Goal: Find specific page/section: Find specific page/section

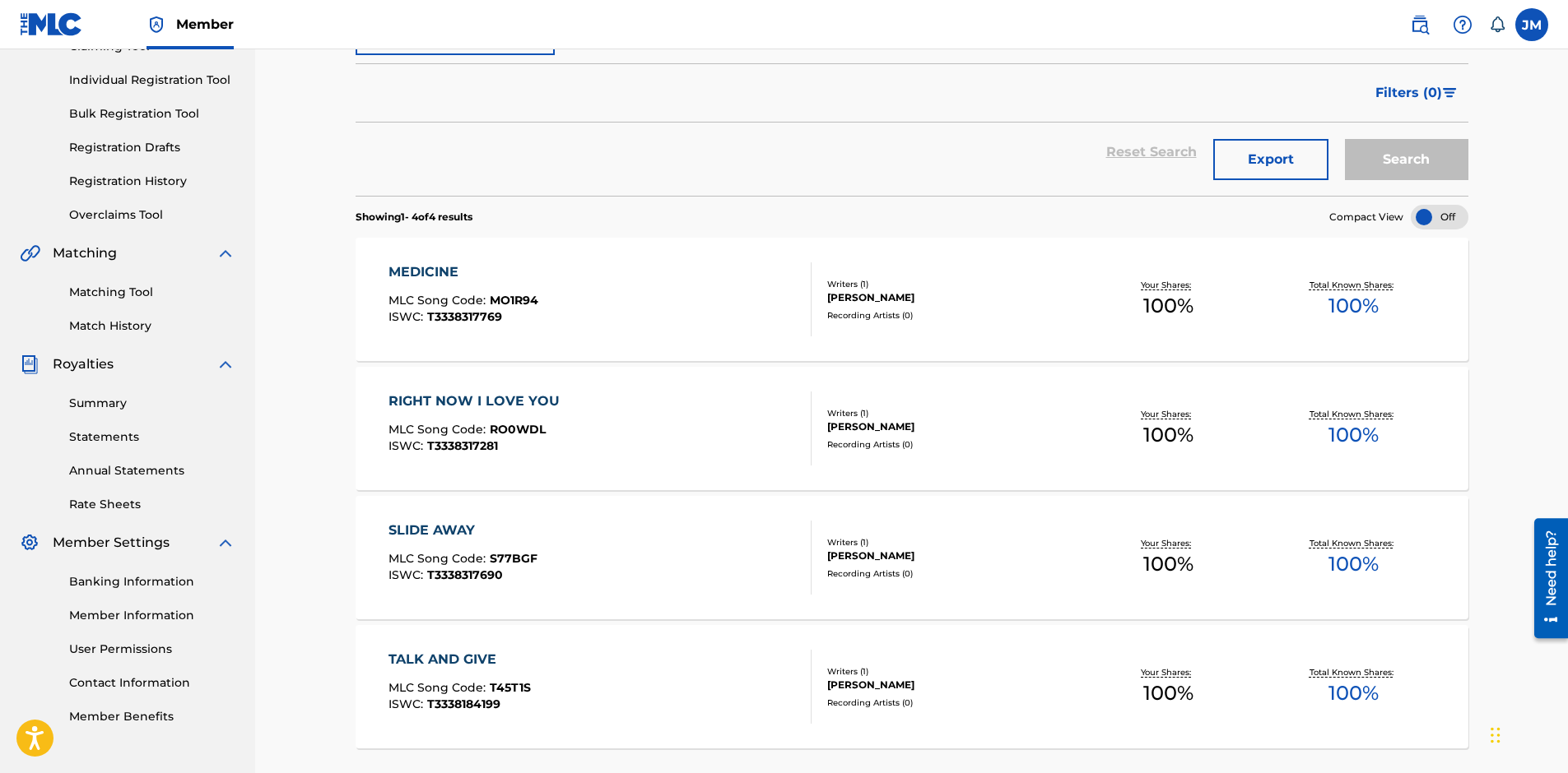
scroll to position [81, 0]
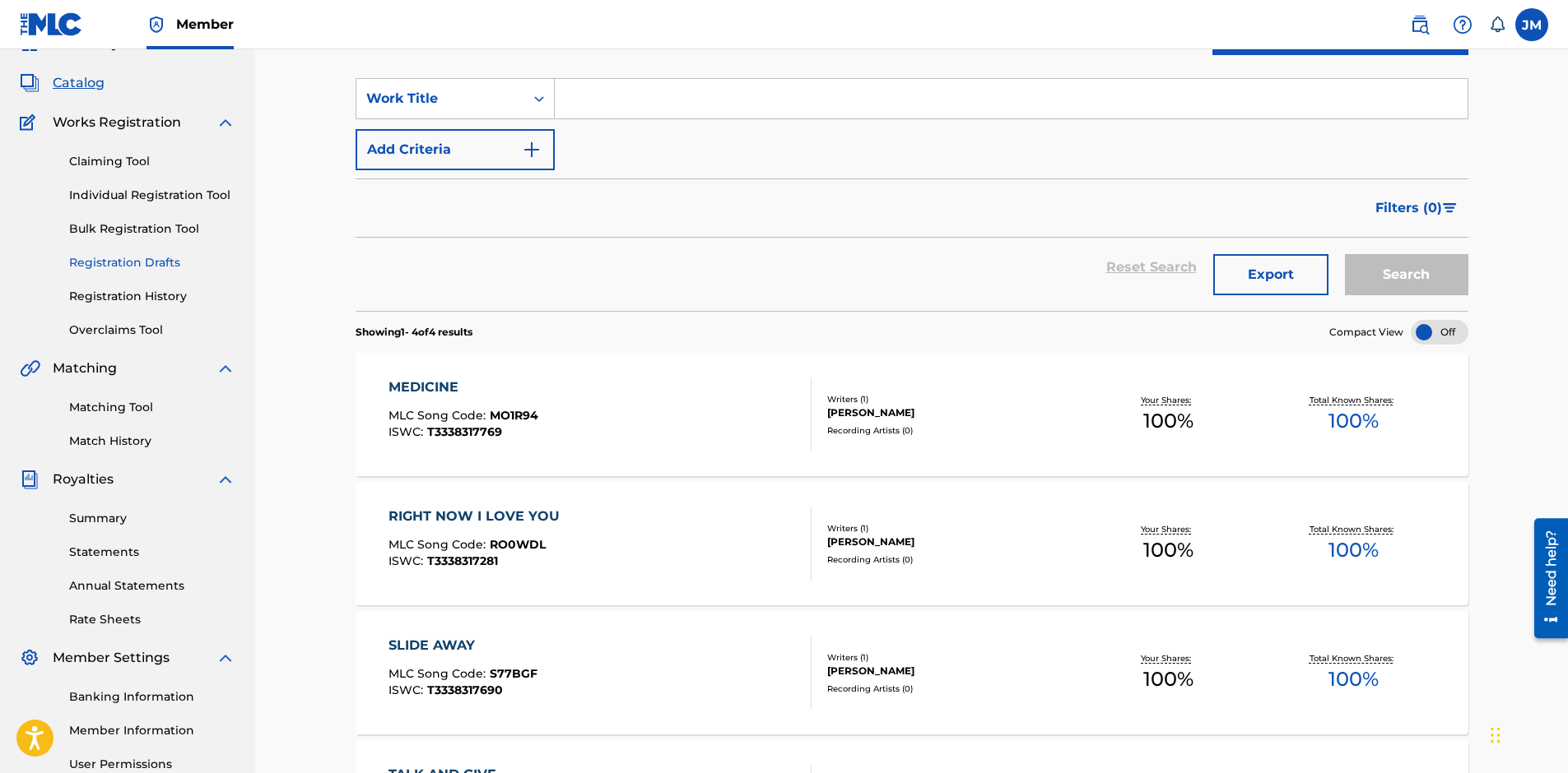
click at [133, 261] on link "Registration Drafts" at bounding box center [152, 262] width 166 height 17
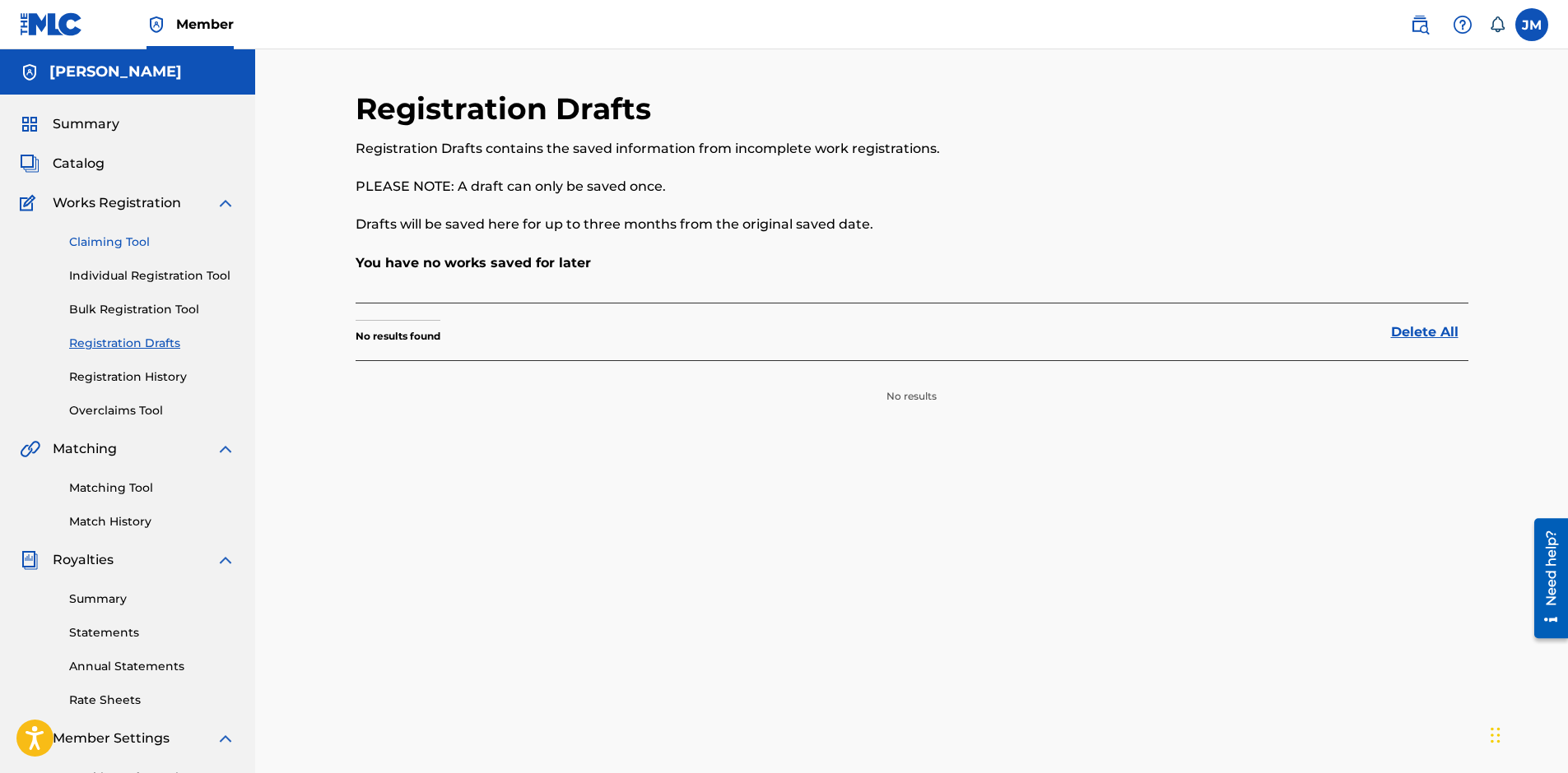
click at [135, 246] on link "Claiming Tool" at bounding box center [152, 242] width 166 height 17
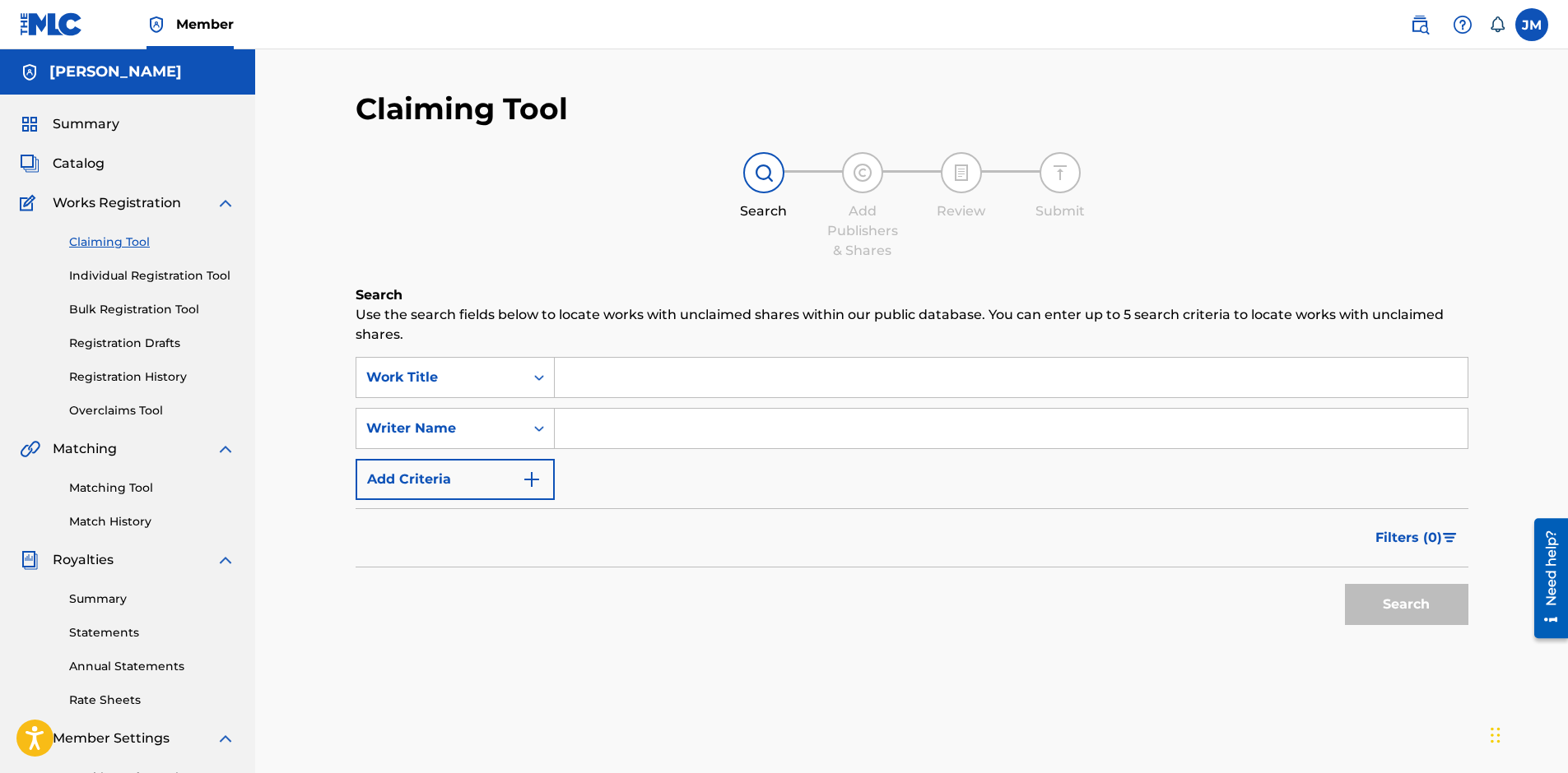
click at [620, 428] on input "Search Form" at bounding box center [1011, 429] width 913 height 40
click at [1379, 601] on button "Search" at bounding box center [1407, 604] width 123 height 41
click at [1415, 608] on button "Search" at bounding box center [1407, 604] width 123 height 41
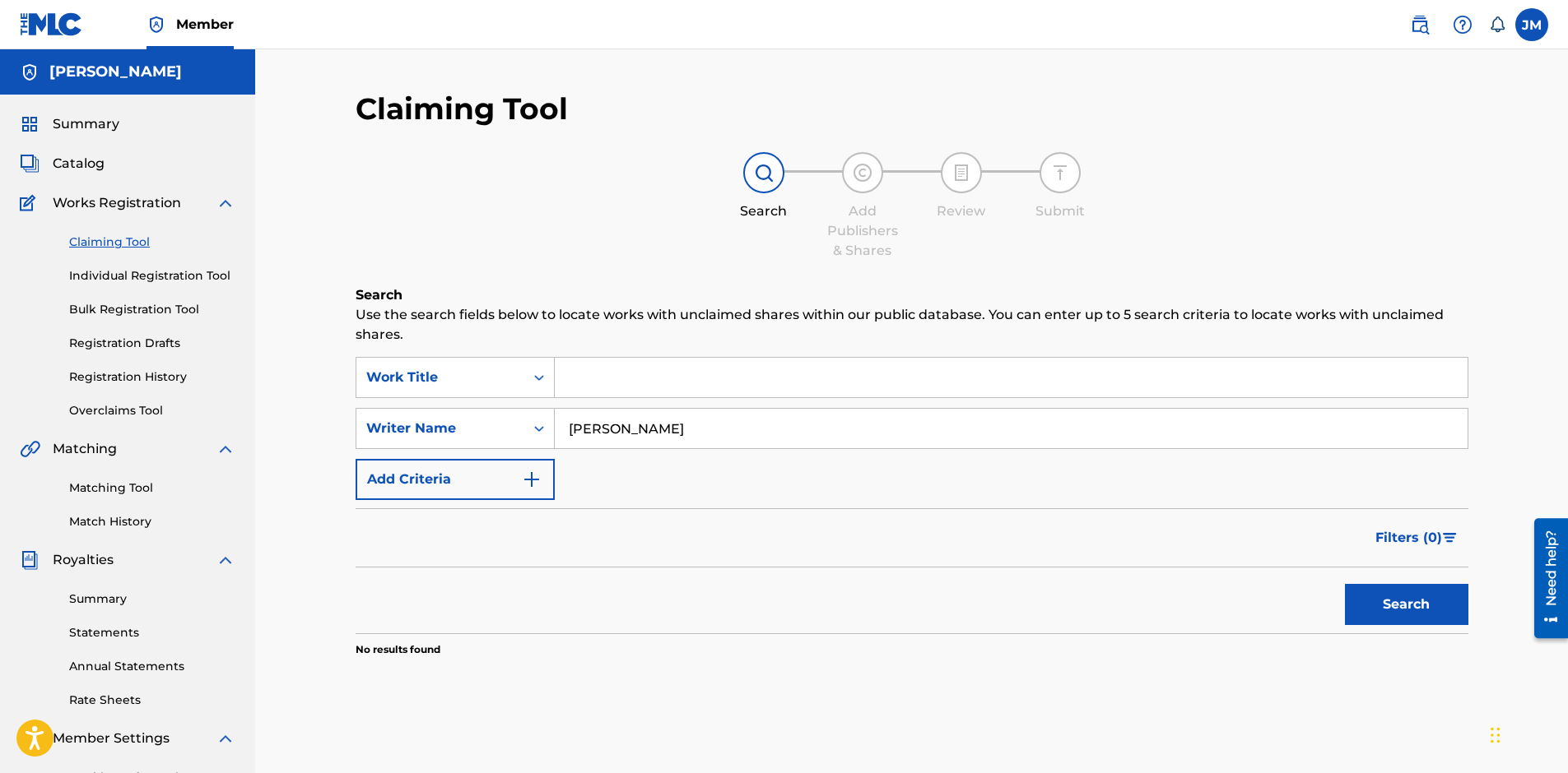
drag, startPoint x: 658, startPoint y: 427, endPoint x: 615, endPoint y: 434, distance: 43.6
click at [615, 434] on input "[PERSON_NAME]" at bounding box center [1011, 429] width 913 height 40
type input "[PERSON_NAME]"
click at [1380, 602] on button "Search" at bounding box center [1407, 604] width 123 height 41
drag, startPoint x: 724, startPoint y: 428, endPoint x: 553, endPoint y: 428, distance: 171.0
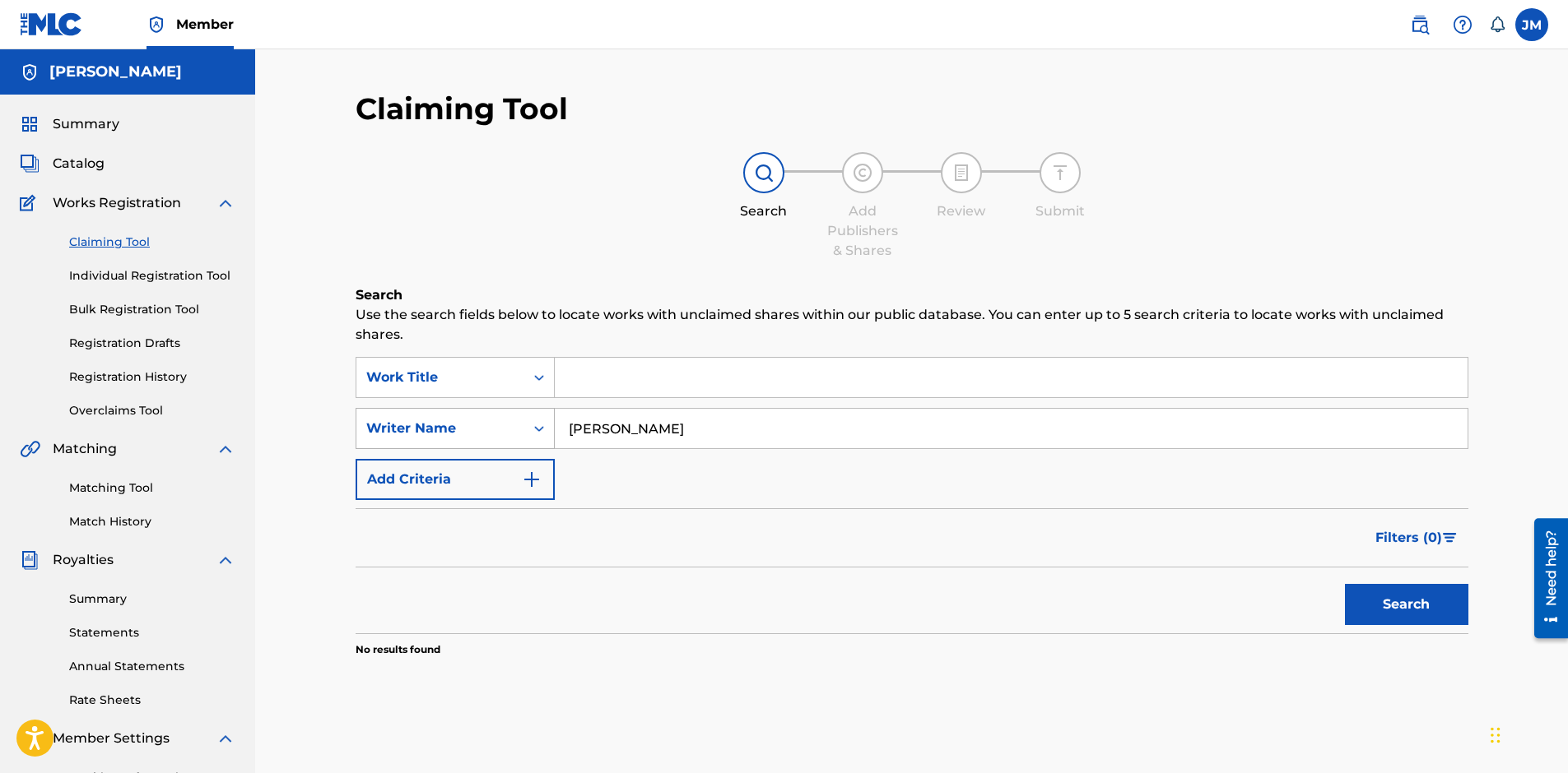
click at [553, 428] on div "SearchWithCriteria097e9106-4cea-4dc6-9ce3-768bdef0e45d Writer Name [PERSON_NAME]" at bounding box center [912, 429] width 1113 height 41
click at [76, 166] on span "Catalog" at bounding box center [78, 163] width 52 height 19
